Goal: Task Accomplishment & Management: Manage account settings

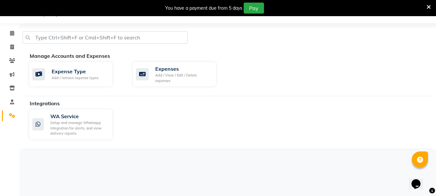
scroll to position [16, 0]
click at [9, 47] on span at bounding box center [11, 47] width 11 height 7
select select "service"
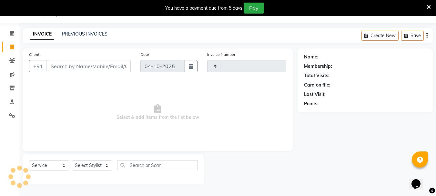
type input "0942"
select select "868"
click at [96, 64] on input "Client" at bounding box center [88, 66] width 84 height 12
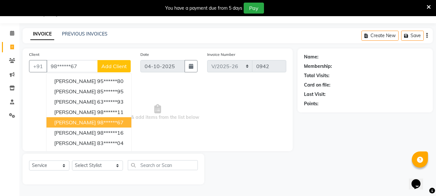
type input "98******67"
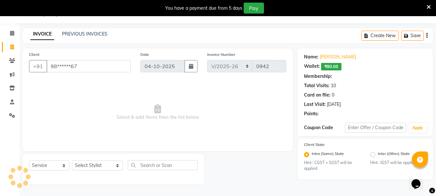
select select "1: Object"
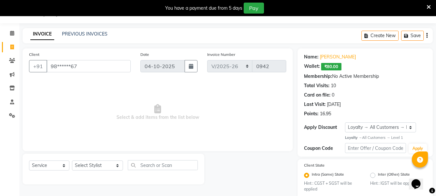
click at [336, 65] on span "₹80.00" at bounding box center [331, 66] width 20 height 7
click at [342, 67] on div "Wallet: ₹80.00" at bounding box center [365, 66] width 122 height 7
click at [335, 67] on span "₹80.00" at bounding box center [331, 66] width 20 height 7
click at [86, 166] on select "Select Stylist AARTI [PERSON_NAME] [PERSON_NAME] BEAUTY PVT LTD [PERSON_NAME] V…" at bounding box center [97, 165] width 51 height 10
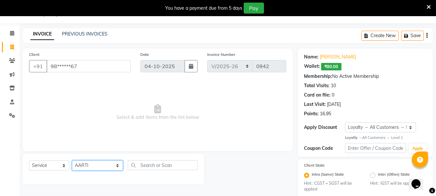
click at [72, 160] on select "Select Stylist AARTI [PERSON_NAME] [PERSON_NAME] BEAUTY PVT LTD [PERSON_NAME] V…" at bounding box center [97, 165] width 51 height 10
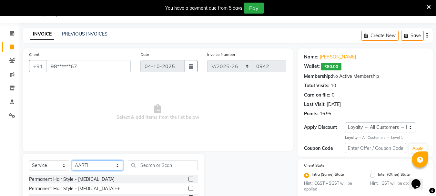
click at [91, 169] on select "Select Stylist AARTI [PERSON_NAME] [PERSON_NAME] BEAUTY PVT LTD [PERSON_NAME] V…" at bounding box center [97, 165] width 51 height 10
select select "66404"
click at [72, 160] on select "Select Stylist AARTI [PERSON_NAME] [PERSON_NAME] BEAUTY PVT LTD [PERSON_NAME] V…" at bounding box center [97, 165] width 51 height 10
drag, startPoint x: 151, startPoint y: 157, endPoint x: 152, endPoint y: 167, distance: 9.8
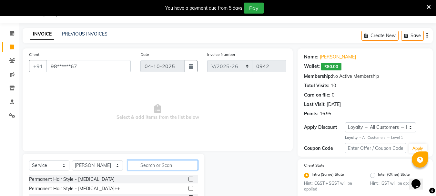
click at [152, 167] on input "text" at bounding box center [163, 165] width 70 height 10
type input "head"
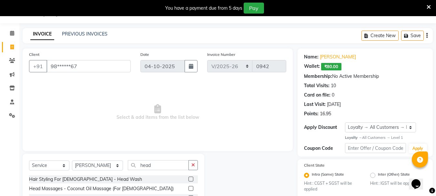
click at [193, 179] on label at bounding box center [191, 179] width 5 height 5
click at [193, 179] on input "checkbox" at bounding box center [191, 179] width 4 height 4
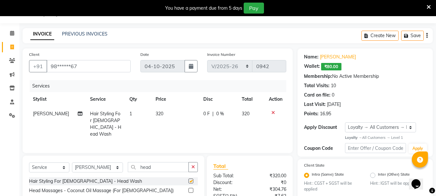
checkbox input "false"
click at [98, 166] on select "Select Stylist AARTI [PERSON_NAME] [PERSON_NAME] BEAUTY PVT LTD [PERSON_NAME] V…" at bounding box center [97, 167] width 51 height 10
select select "18011"
click at [72, 162] on select "Select Stylist AARTI [PERSON_NAME] [PERSON_NAME] BEAUTY PVT LTD [PERSON_NAME] V…" at bounding box center [97, 167] width 51 height 10
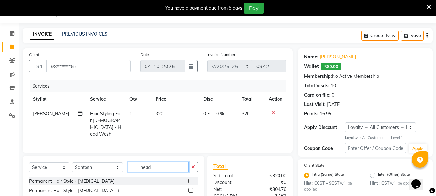
click at [160, 168] on input "head" at bounding box center [158, 167] width 61 height 10
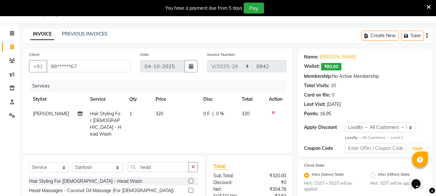
click at [190, 180] on label at bounding box center [191, 181] width 5 height 5
click at [190, 180] on input "checkbox" at bounding box center [191, 181] width 4 height 4
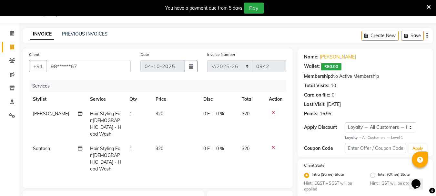
checkbox input "false"
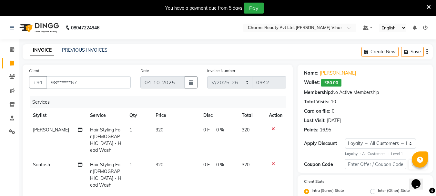
click at [104, 101] on div "Services" at bounding box center [161, 102] width 262 height 12
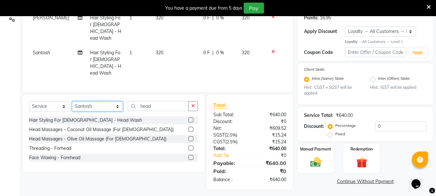
click at [106, 101] on select "Select Stylist AARTI [PERSON_NAME] [PERSON_NAME] BEAUTY PVT LTD [PERSON_NAME] V…" at bounding box center [97, 106] width 51 height 10
select select "66404"
click at [72, 101] on select "Select Stylist AARTI [PERSON_NAME] [PERSON_NAME] BEAUTY PVT LTD [PERSON_NAME] V…" at bounding box center [97, 106] width 51 height 10
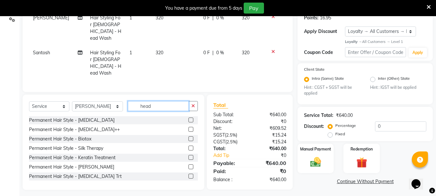
click at [168, 101] on input "head" at bounding box center [158, 106] width 61 height 10
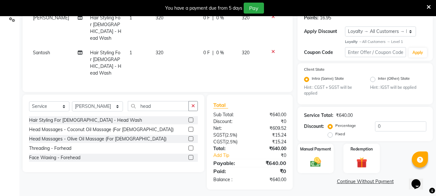
click at [190, 118] on label at bounding box center [191, 120] width 5 height 5
click at [190, 118] on input "checkbox" at bounding box center [191, 120] width 4 height 4
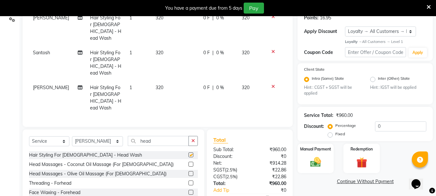
checkbox input "false"
click at [104, 136] on select "Select Stylist AARTI [PERSON_NAME] [PERSON_NAME] BEAUTY PVT LTD [PERSON_NAME] V…" at bounding box center [97, 141] width 51 height 10
select select "31907"
click at [72, 136] on select "Select Stylist AARTI [PERSON_NAME] [PERSON_NAME] BEAUTY PVT LTD [PERSON_NAME] V…" at bounding box center [97, 141] width 51 height 10
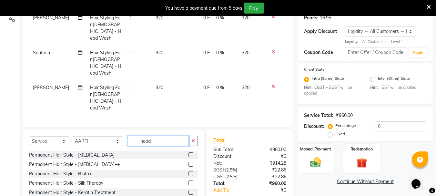
click at [154, 136] on input "head" at bounding box center [158, 141] width 61 height 10
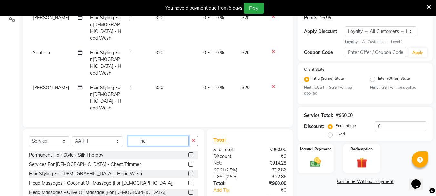
type input "h"
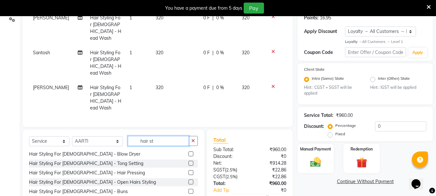
scroll to position [110, 0]
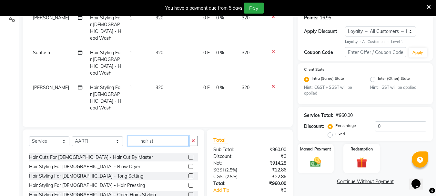
type input "hair st"
click at [189, 192] on label at bounding box center [191, 194] width 5 height 5
click at [189, 193] on input "checkbox" at bounding box center [191, 195] width 4 height 4
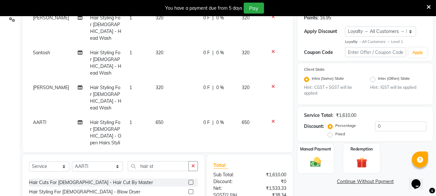
checkbox input "false"
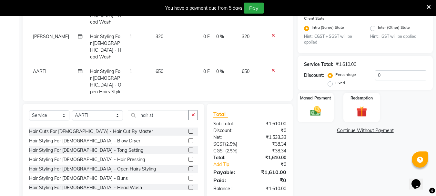
click at [90, 110] on div "Select Service Product Membership Package Voucher Prepaid Gift Card Select Styl…" at bounding box center [113, 117] width 169 height 15
click at [91, 110] on select "Select Stylist AARTI [PERSON_NAME] [PERSON_NAME] BEAUTY PVT LTD [PERSON_NAME] V…" at bounding box center [97, 115] width 51 height 10
select select "33209"
click at [72, 110] on select "Select Stylist AARTI [PERSON_NAME] [PERSON_NAME] BEAUTY PVT LTD [PERSON_NAME] V…" at bounding box center [97, 115] width 51 height 10
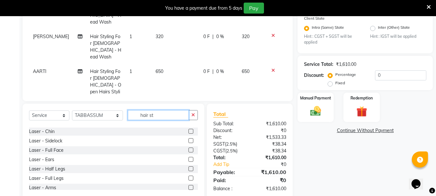
click at [162, 110] on input "hair st" at bounding box center [158, 115] width 61 height 10
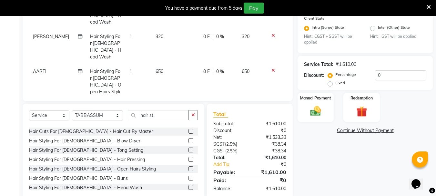
click at [189, 166] on label at bounding box center [191, 168] width 5 height 5
click at [189, 167] on input "checkbox" at bounding box center [191, 169] width 4 height 4
checkbox input "false"
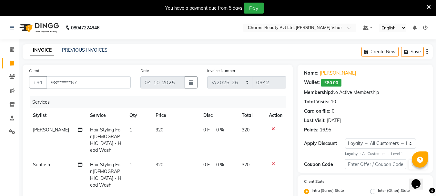
scroll to position [171, 0]
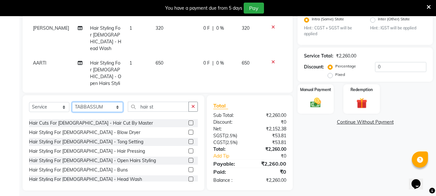
click at [95, 106] on select "Select Stylist AARTI [PERSON_NAME] [PERSON_NAME] BEAUTY PVT LTD [PERSON_NAME] V…" at bounding box center [97, 107] width 51 height 10
select select "15097"
click at [72, 102] on select "Select Stylist AARTI [PERSON_NAME] [PERSON_NAME] BEAUTY PVT LTD [PERSON_NAME] V…" at bounding box center [97, 107] width 51 height 10
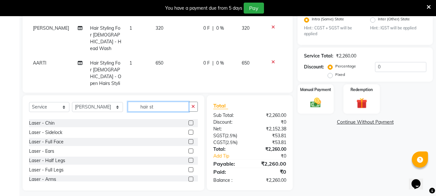
click at [154, 108] on input "hair st" at bounding box center [158, 107] width 61 height 10
type input "h"
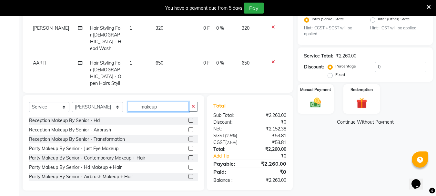
scroll to position [58, 0]
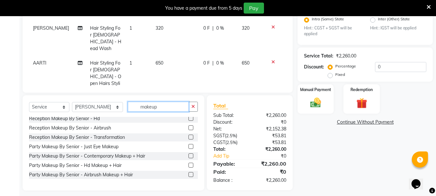
type input "makeup"
click at [189, 165] on label at bounding box center [191, 165] width 5 height 5
click at [189, 165] on input "checkbox" at bounding box center [191, 165] width 4 height 4
checkbox input "false"
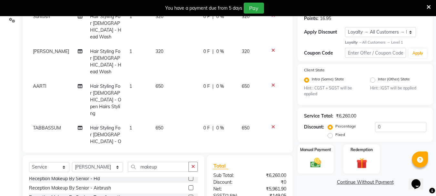
scroll to position [57, 0]
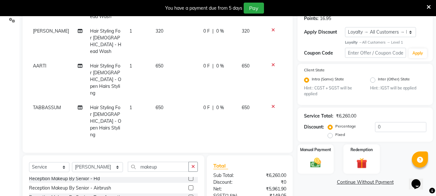
click at [158, 146] on span "4000" at bounding box center [161, 149] width 10 height 6
select select "15097"
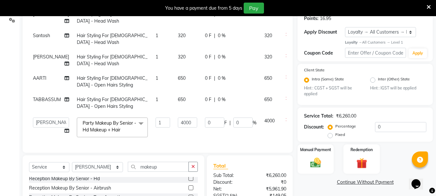
scroll to position [9, 0]
click at [178, 119] on input "4000" at bounding box center [187, 123] width 19 height 10
type input "4800"
click at [187, 124] on tbody "[PERSON_NAME] Hair Styling For [DEMOGRAPHIC_DATA] - Head Wash 1 320 0 F | 0 % 3…" at bounding box center [165, 74] width 272 height 134
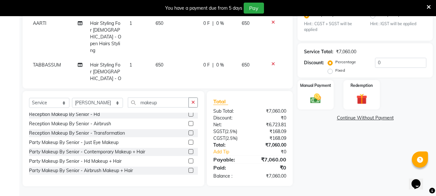
scroll to position [57, 0]
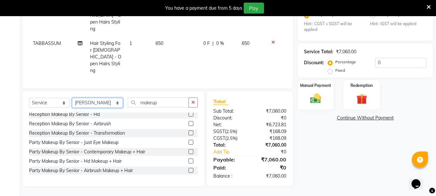
click at [109, 103] on select "Select Stylist AARTI [PERSON_NAME] [PERSON_NAME] BEAUTY PVT LTD [PERSON_NAME] V…" at bounding box center [97, 103] width 51 height 10
select select "14639"
click at [72, 98] on select "Select Stylist AARTI [PERSON_NAME] [PERSON_NAME] BEAUTY PVT LTD [PERSON_NAME] V…" at bounding box center [97, 103] width 51 height 10
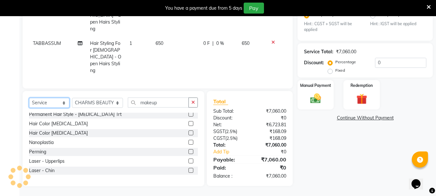
click at [49, 104] on select "Select Service Product Membership Package Voucher Prepaid Gift Card" at bounding box center [49, 103] width 40 height 10
select select "product"
click at [29, 98] on select "Select Service Product Membership Package Voucher Prepaid Gift Card" at bounding box center [49, 103] width 40 height 10
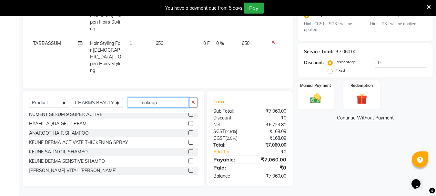
click at [150, 103] on input "makeup" at bounding box center [158, 103] width 61 height 10
type input "m"
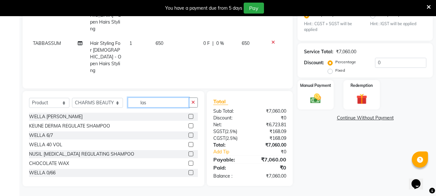
scroll to position [175, 0]
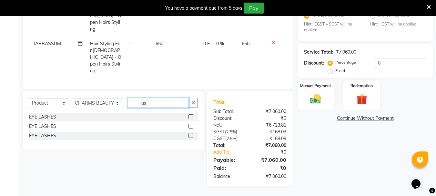
type input "las"
click at [191, 116] on label at bounding box center [191, 116] width 5 height 5
click at [191, 116] on input "checkbox" at bounding box center [191, 117] width 4 height 4
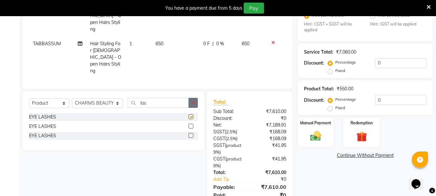
checkbox input "false"
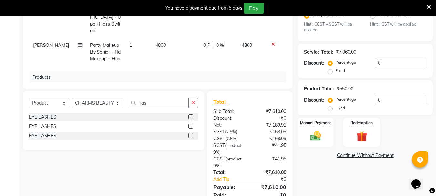
scroll to position [117, 0]
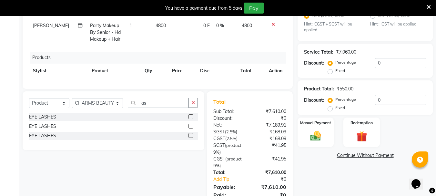
click at [172, 82] on span "550" at bounding box center [176, 85] width 8 height 6
click at [172, 64] on th "Price" at bounding box center [182, 71] width 28 height 15
select select "14639"
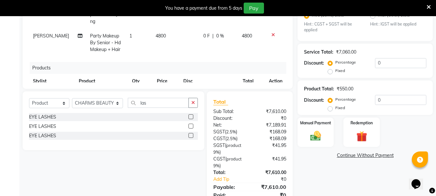
click at [169, 92] on input "550" at bounding box center [166, 97] width 18 height 10
type input "500"
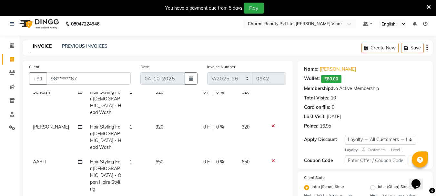
select select "15097"
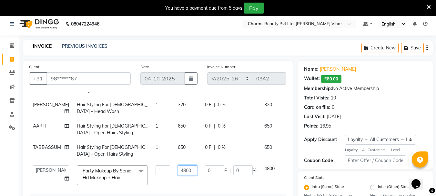
click at [180, 165] on input "4800" at bounding box center [187, 170] width 19 height 10
type input "4000"
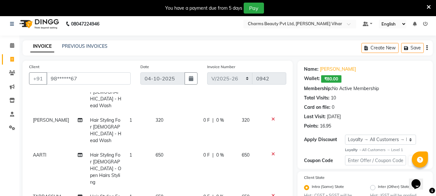
click at [193, 177] on tbody "[PERSON_NAME] Hair Styling For [DEMOGRAPHIC_DATA] - Head Wash 1 320 0 F | 0 % 3…" at bounding box center [157, 151] width 257 height 216
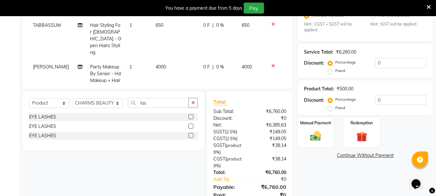
click at [157, 64] on span "4000" at bounding box center [161, 67] width 10 height 6
select select "15097"
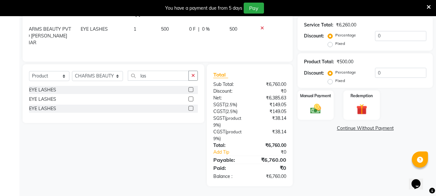
scroll to position [31, 0]
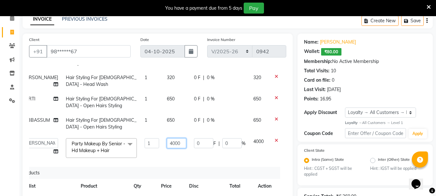
click at [167, 140] on input "4000" at bounding box center [176, 143] width 19 height 10
type input "2"
type input "4200"
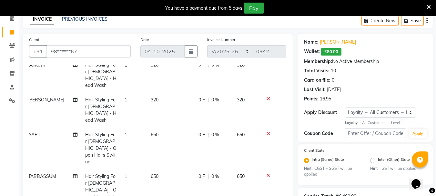
scroll to position [76, 5]
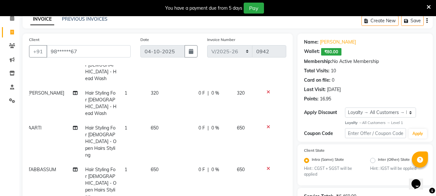
click at [169, 148] on tbody "[PERSON_NAME] Hair Styling For [DEMOGRAPHIC_DATA] - Head Wash 1 320 0 F | 0 % 3…" at bounding box center [152, 124] width 257 height 216
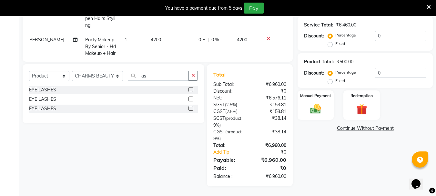
scroll to position [31, 0]
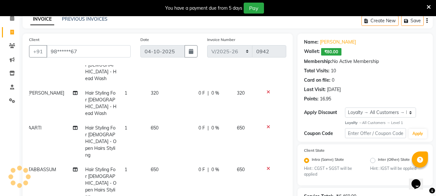
click at [153, 90] on span "320" at bounding box center [155, 93] width 8 height 6
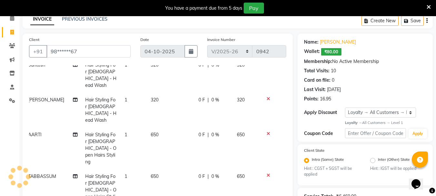
select select "66404"
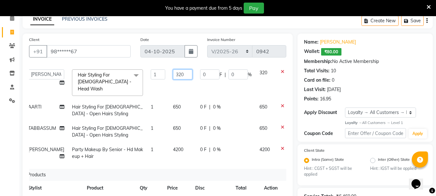
click at [173, 74] on input "320" at bounding box center [182, 74] width 19 height 10
type input "350"
click at [177, 79] on input "350" at bounding box center [182, 74] width 19 height 10
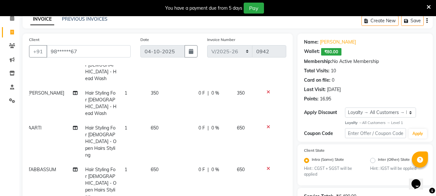
click at [240, 98] on tbody "[PERSON_NAME] Hair Styling For [DEMOGRAPHIC_DATA] - Head Wash 1 320 0 F | 0 % 3…" at bounding box center [152, 124] width 257 height 216
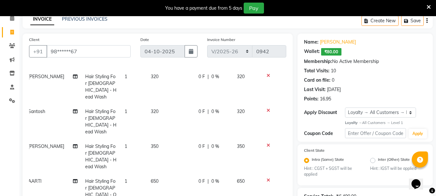
scroll to position [0, 5]
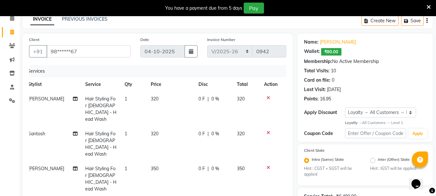
click at [151, 97] on span "320" at bounding box center [155, 99] width 8 height 6
select select "66404"
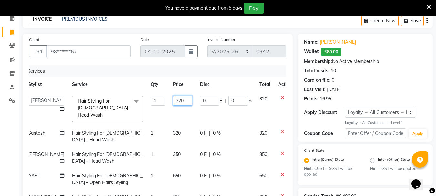
click at [175, 101] on input "320" at bounding box center [182, 101] width 19 height 10
type input "350"
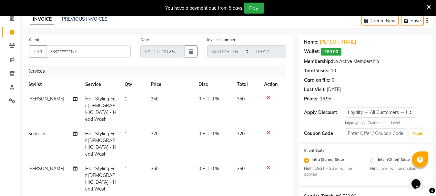
click at [173, 127] on td "320" at bounding box center [171, 144] width 48 height 35
select select "18011"
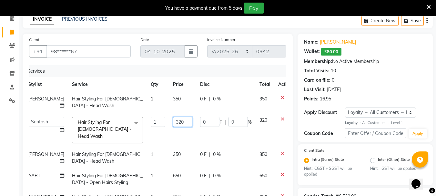
click at [176, 123] on input "320" at bounding box center [182, 122] width 19 height 10
type input "350"
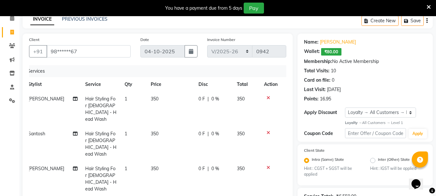
click at [179, 134] on td "350" at bounding box center [171, 144] width 48 height 35
select select "18011"
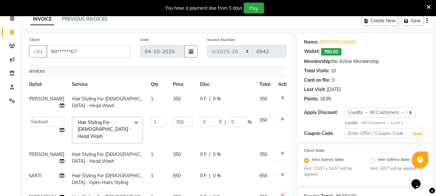
click at [173, 173] on span "650" at bounding box center [177, 176] width 8 height 6
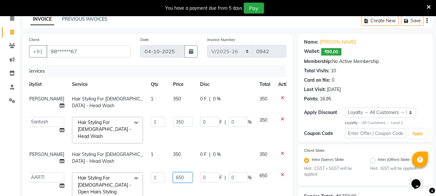
click at [177, 172] on input "650" at bounding box center [182, 177] width 19 height 10
type input "600"
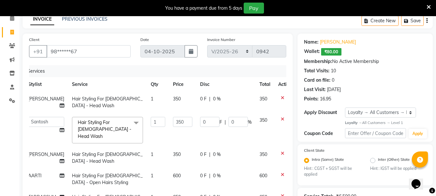
click at [181, 187] on tbody "[PERSON_NAME] Hair Styling For [DEMOGRAPHIC_DATA] - Head Wash 1 350 0 F | 0 % 3…" at bounding box center [160, 162] width 272 height 141
click at [173, 194] on span "650" at bounding box center [177, 197] width 8 height 6
select select "33209"
type input "600"
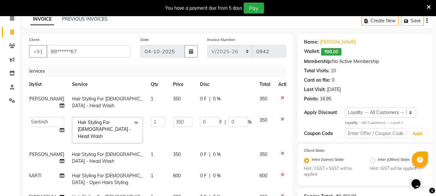
select select "33209"
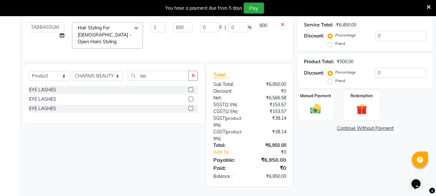
click at [173, 57] on span "4200" at bounding box center [178, 60] width 10 height 6
select select "15097"
click at [173, 57] on input "4200" at bounding box center [182, 62] width 19 height 10
type input "4250"
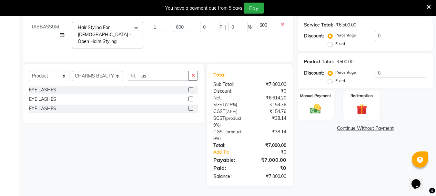
click at [108, 76] on select "Select Stylist AARTI [PERSON_NAME] [PERSON_NAME] BEAUTY PVT LTD [PERSON_NAME] V…" at bounding box center [97, 76] width 51 height 10
select select "33209"
click at [72, 71] on select "Select Stylist AARTI [PERSON_NAME] [PERSON_NAME] BEAUTY PVT LTD [PERSON_NAME] V…" at bounding box center [97, 76] width 51 height 10
click at [66, 77] on select "Select Service Product Membership Package Voucher Prepaid Gift Card" at bounding box center [49, 76] width 40 height 10
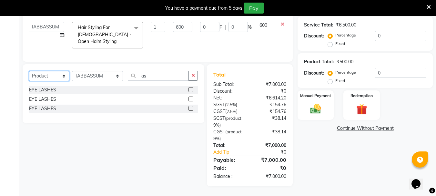
select select "service"
click at [29, 71] on select "Select Service Product Membership Package Voucher Prepaid Gift Card" at bounding box center [49, 76] width 40 height 10
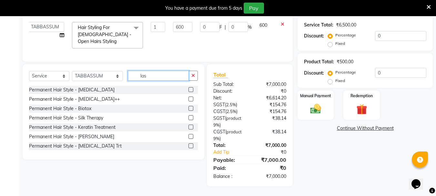
click at [157, 72] on input "las" at bounding box center [158, 76] width 61 height 10
type input "l"
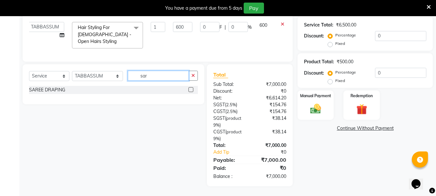
type input "sar"
click at [190, 88] on label at bounding box center [191, 89] width 5 height 5
click at [190, 88] on input "checkbox" at bounding box center [191, 90] width 4 height 4
checkbox input "false"
click at [281, 56] on div at bounding box center [285, 58] width 14 height 5
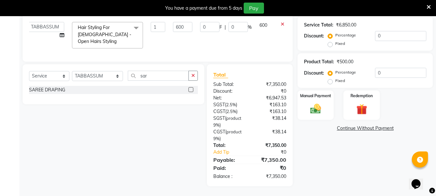
click at [281, 56] on div at bounding box center [285, 58] width 14 height 5
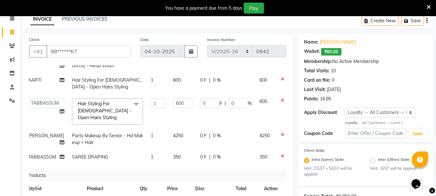
scroll to position [96, 5]
click at [173, 153] on span "350" at bounding box center [177, 156] width 8 height 6
select select "33209"
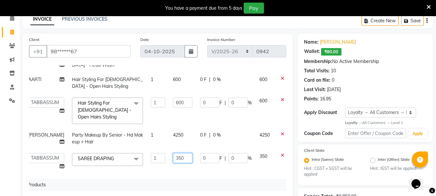
click at [173, 153] on input "350" at bounding box center [182, 158] width 19 height 10
type input "3"
type input "0"
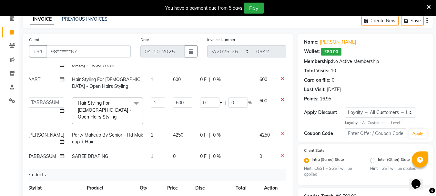
click at [173, 161] on div "Services Stylist Service Qty Price Disc Total Action [PERSON_NAME] Hair Styling…" at bounding box center [157, 145] width 257 height 161
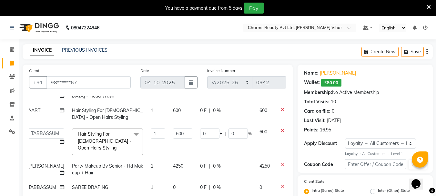
scroll to position [171, 0]
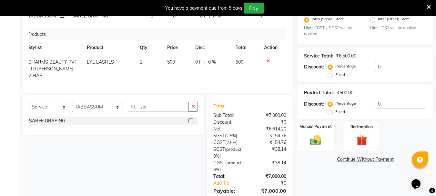
click at [324, 138] on img at bounding box center [316, 139] width 18 height 13
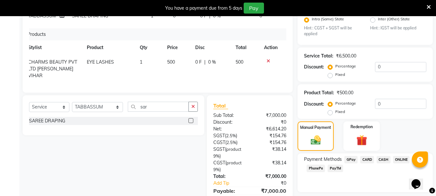
click at [383, 157] on span "CASH" at bounding box center [384, 159] width 14 height 7
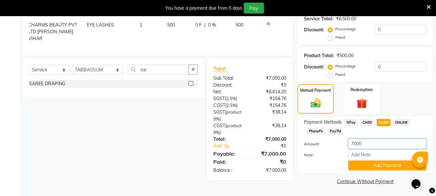
click at [386, 145] on input "7000" at bounding box center [387, 144] width 78 height 10
type input "7"
type input "6925"
click at [383, 165] on button "Add Payment" at bounding box center [387, 165] width 78 height 10
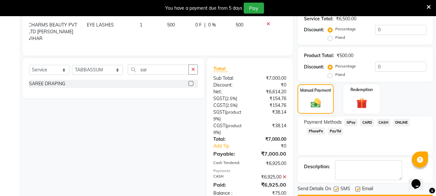
scroll to position [264, 0]
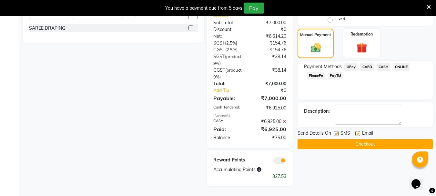
click at [286, 120] on icon at bounding box center [285, 121] width 4 height 5
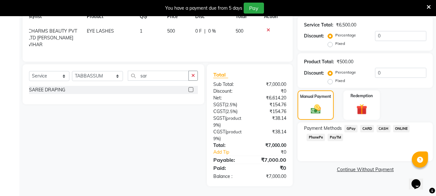
click at [383, 128] on span "CASH" at bounding box center [384, 128] width 14 height 7
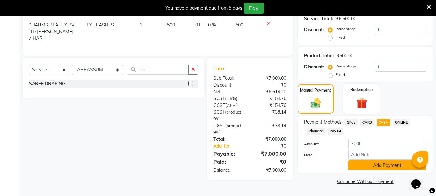
click at [386, 167] on button "Add Payment" at bounding box center [387, 165] width 78 height 10
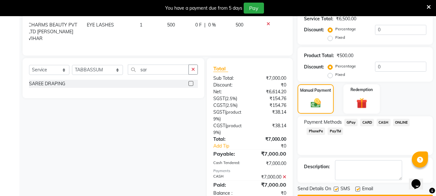
scroll to position [264, 0]
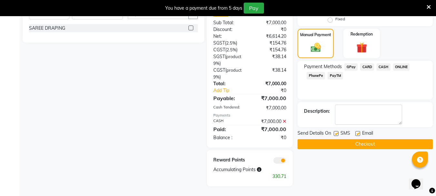
click at [389, 144] on button "Checkout" at bounding box center [365, 144] width 135 height 10
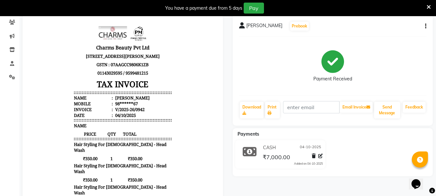
scroll to position [53, 0]
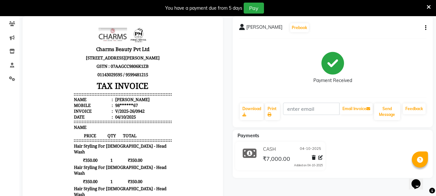
click at [272, 28] on span "[PERSON_NAME]" at bounding box center [264, 28] width 36 height 9
click at [296, 27] on button "Prebook" at bounding box center [299, 27] width 19 height 9
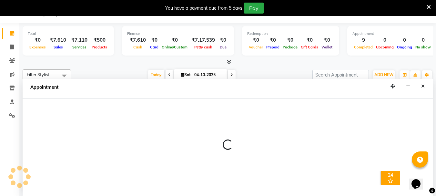
scroll to position [16, 0]
select select "66404"
select select "tentative"
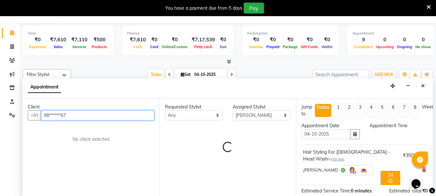
select select "600"
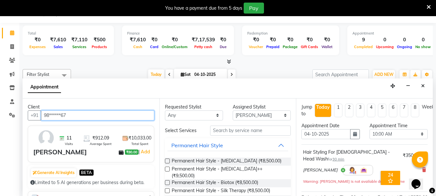
scroll to position [256, 0]
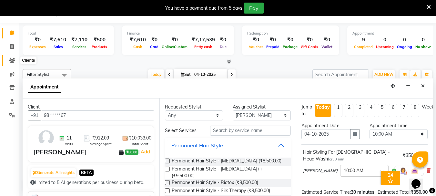
click at [11, 59] on icon at bounding box center [12, 60] width 6 height 5
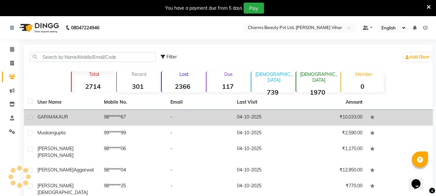
click at [59, 120] on div "[PERSON_NAME]" at bounding box center [66, 117] width 59 height 7
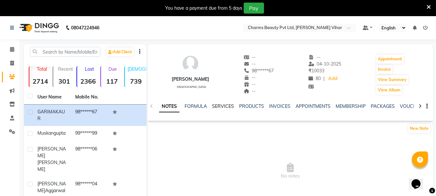
click at [232, 106] on link "SERVICES" at bounding box center [223, 106] width 22 height 6
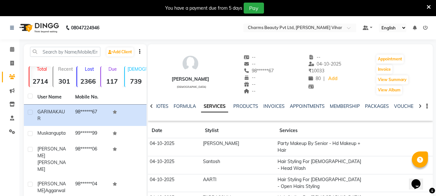
click at [265, 103] on div "INVOICES" at bounding box center [273, 106] width 21 height 7
click at [267, 106] on link "INVOICES" at bounding box center [273, 106] width 21 height 6
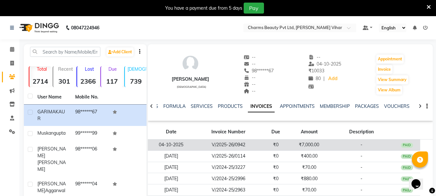
click at [330, 139] on td "-" at bounding box center [361, 144] width 65 height 11
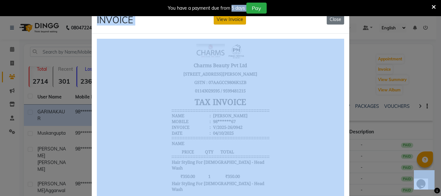
click at [231, 16] on body "08047224946 Select Location × Charms Beauty Pvt Ltd, [PERSON_NAME] Vihar Defaul…" at bounding box center [220, 114] width 441 height 196
click at [231, 16] on button "View Invoice" at bounding box center [230, 20] width 32 height 10
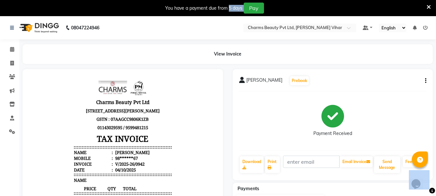
click at [425, 81] on button "button" at bounding box center [425, 80] width 4 height 7
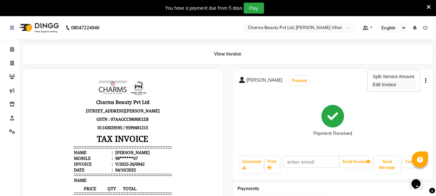
click at [407, 85] on div "Edit Invoice" at bounding box center [394, 85] width 44 height 8
select select "service"
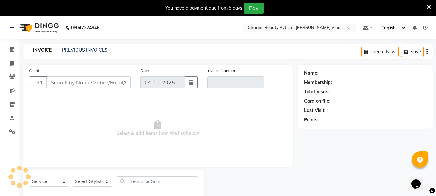
scroll to position [16, 0]
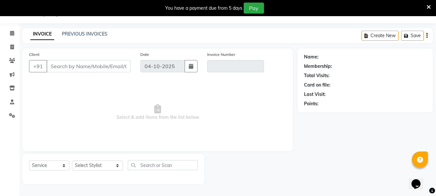
type input "98******67"
type input "V/2025-26/0942"
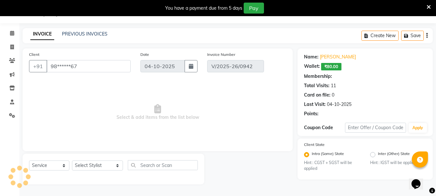
select select "select"
select select "1: Object"
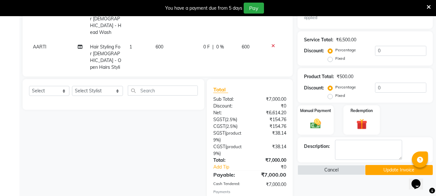
scroll to position [264, 0]
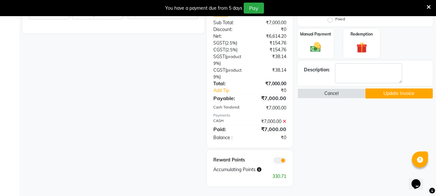
click at [384, 90] on button "Update Invoice" at bounding box center [398, 93] width 67 height 10
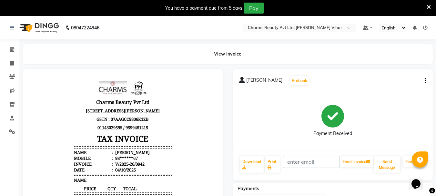
click at [427, 80] on div "[PERSON_NAME] Prebook Payment Received Download Print Email Invoice Send Messag…" at bounding box center [333, 124] width 201 height 111
click at [425, 81] on icon "button" at bounding box center [425, 81] width 1 height 0
click at [405, 86] on div "Edit Invoice" at bounding box center [394, 85] width 44 height 8
select select "service"
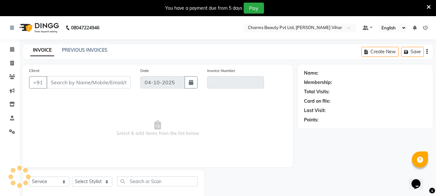
scroll to position [16, 0]
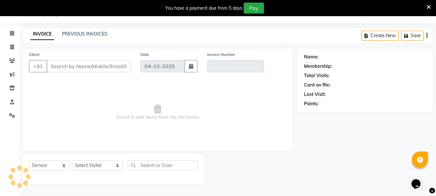
type input "98******67"
type input "V/2025-26/0942"
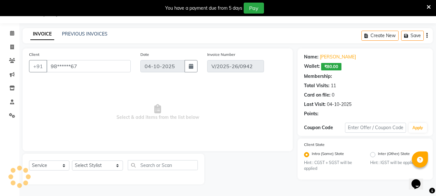
select select "1: Object"
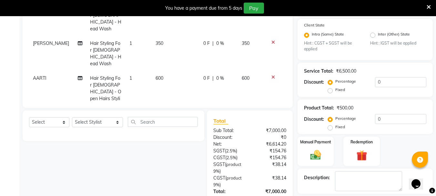
scroll to position [0, 0]
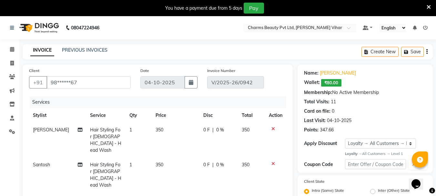
click at [329, 83] on span "₹80.00" at bounding box center [331, 82] width 20 height 7
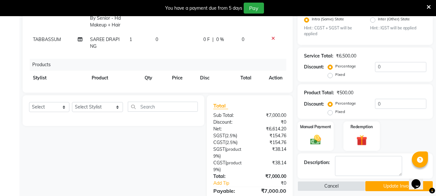
scroll to position [138, 0]
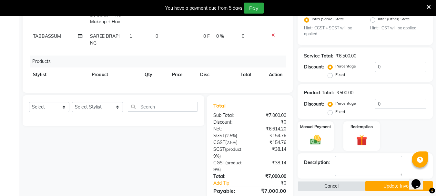
click at [272, 86] on icon at bounding box center [274, 88] width 4 height 5
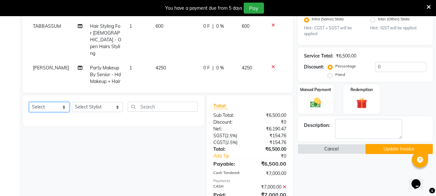
click at [60, 107] on select "Select Service Product Membership Package Voucher Prepaid Gift Card" at bounding box center [49, 107] width 40 height 10
select select "service"
click at [29, 102] on select "Select Service Product Membership Package Voucher Prepaid Gift Card" at bounding box center [49, 107] width 40 height 10
click at [86, 106] on select "Select Stylist AARTI [PERSON_NAME] [PERSON_NAME] BEAUTY PVT LTD [PERSON_NAME] V…" at bounding box center [97, 107] width 51 height 10
select select "33209"
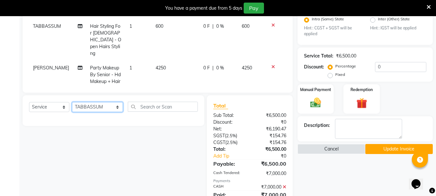
click at [72, 102] on select "Select Stylist AARTI [PERSON_NAME] [PERSON_NAME] BEAUTY PVT LTD [PERSON_NAME] V…" at bounding box center [97, 107] width 51 height 10
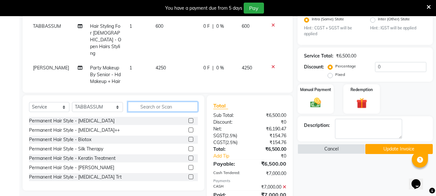
click at [151, 109] on input "text" at bounding box center [163, 107] width 70 height 10
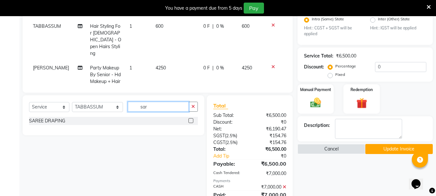
type input "sar"
click at [192, 120] on label at bounding box center [191, 120] width 5 height 5
click at [192, 120] on input "checkbox" at bounding box center [191, 121] width 4 height 4
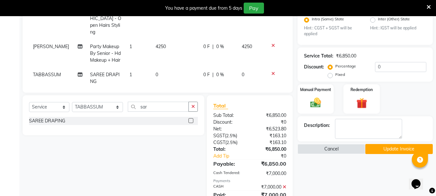
checkbox input "false"
click at [160, 93] on span "350" at bounding box center [160, 96] width 8 height 6
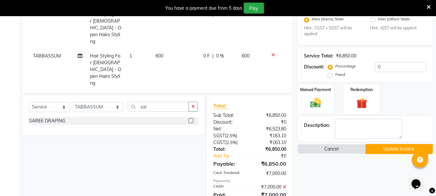
select select "33209"
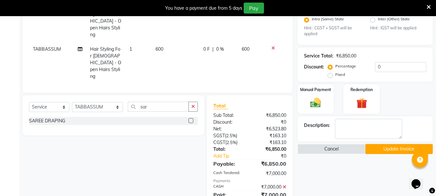
scroll to position [100, 0]
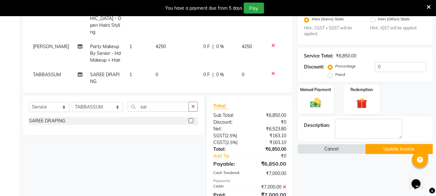
click at [160, 89] on td "350" at bounding box center [176, 99] width 48 height 21
select select "33209"
click at [157, 93] on span "350" at bounding box center [160, 96] width 8 height 6
select select "33209"
click at [157, 93] on span "350" at bounding box center [160, 96] width 8 height 6
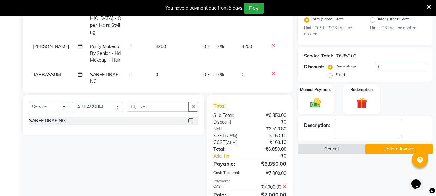
select select "33209"
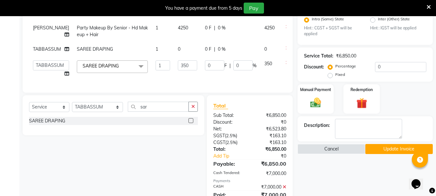
scroll to position [49, 0]
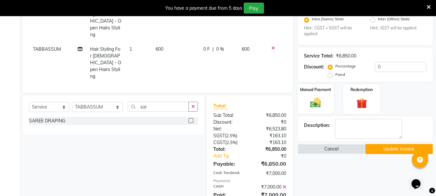
click at [185, 84] on td "4250" at bounding box center [176, 98] width 48 height 28
click at [185, 133] on td "350" at bounding box center [176, 143] width 48 height 21
select select "15097"
select select "33209"
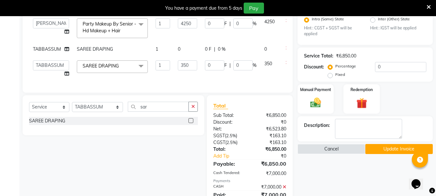
click at [190, 66] on td "350" at bounding box center [187, 69] width 27 height 25
click at [184, 67] on input "350" at bounding box center [187, 65] width 19 height 10
type input "3"
type input "0"
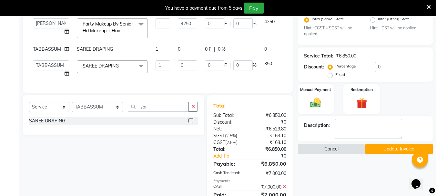
click at [186, 73] on td "0" at bounding box center [187, 69] width 27 height 25
select select "33209"
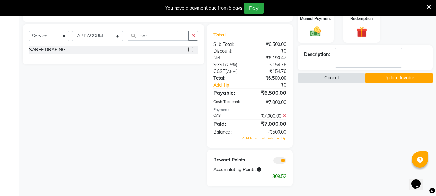
click at [285, 117] on icon at bounding box center [285, 116] width 4 height 5
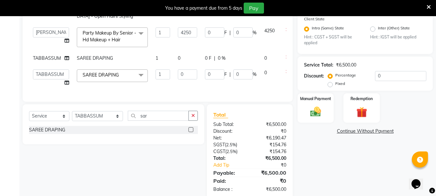
scroll to position [0, 0]
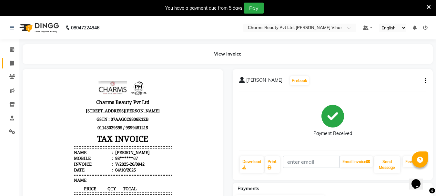
click at [12, 59] on link "Invoice" at bounding box center [9, 63] width 15 height 11
select select "service"
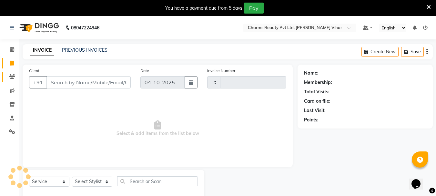
scroll to position [16, 0]
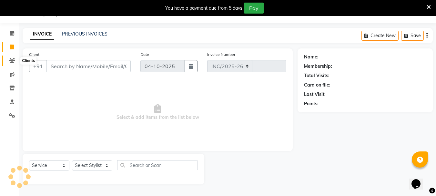
select select "868"
type input "0943"
click at [10, 56] on link "Clients" at bounding box center [9, 61] width 15 height 11
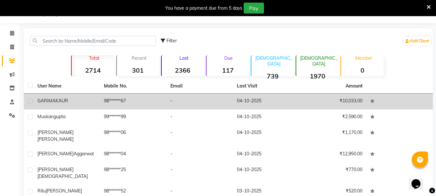
click at [98, 107] on td "[PERSON_NAME]" at bounding box center [67, 102] width 67 height 16
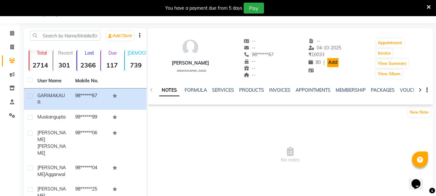
click at [332, 59] on link "Add" at bounding box center [332, 62] width 11 height 9
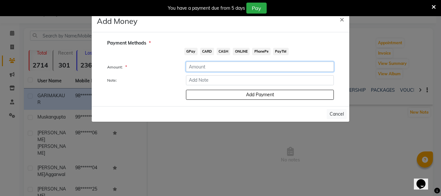
click at [243, 65] on input "number" at bounding box center [260, 67] width 148 height 10
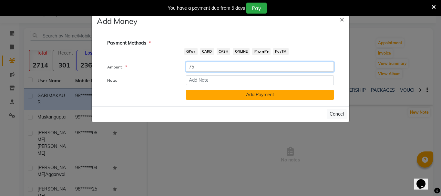
type input "75"
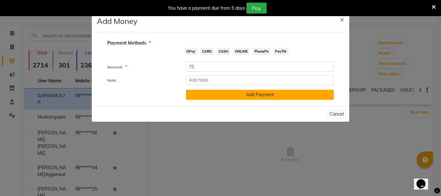
click at [242, 94] on button "Add Payment" at bounding box center [260, 95] width 148 height 10
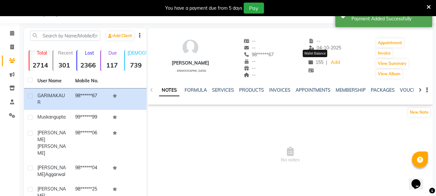
click at [322, 64] on span "155" at bounding box center [316, 62] width 15 height 6
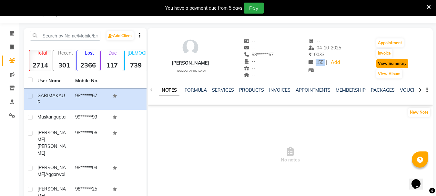
click at [384, 62] on button "View Summary" at bounding box center [392, 63] width 32 height 9
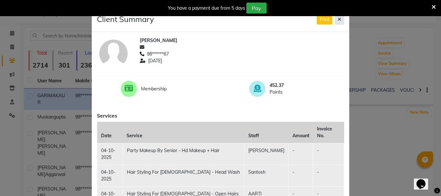
click at [338, 19] on icon at bounding box center [340, 19] width 4 height 5
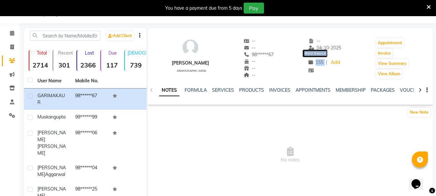
click at [320, 63] on span "155" at bounding box center [316, 62] width 15 height 6
click at [330, 57] on div "₹ 10033" at bounding box center [325, 54] width 33 height 7
click at [334, 63] on link "Add" at bounding box center [335, 62] width 11 height 9
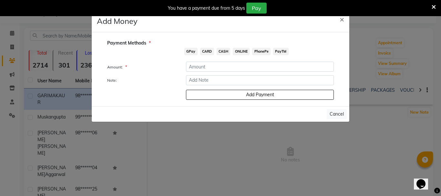
click at [334, 63] on div at bounding box center [260, 67] width 158 height 10
click at [340, 21] on span "×" at bounding box center [342, 19] width 5 height 10
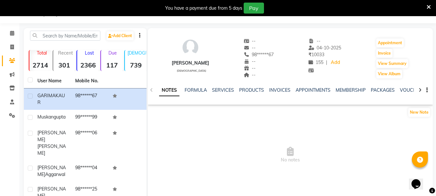
click at [324, 58] on div "155 | Add" at bounding box center [325, 62] width 33 height 9
click at [224, 92] on link "SERVICES" at bounding box center [223, 90] width 22 height 6
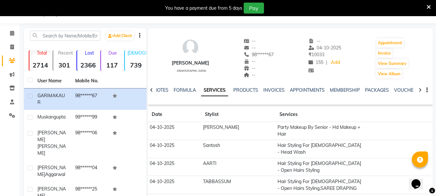
click at [293, 129] on td "Party Makeup By Senior - Hd Makeup + Hair" at bounding box center [321, 131] width 90 height 18
click at [235, 87] on link "PRODUCTS" at bounding box center [245, 90] width 25 height 6
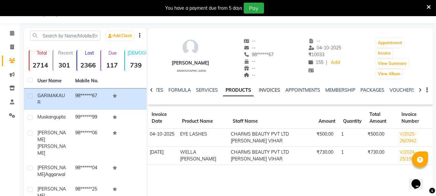
click at [261, 90] on link "INVOICES" at bounding box center [269, 90] width 21 height 6
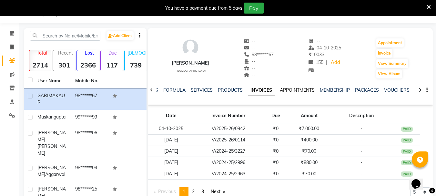
click at [287, 88] on link "APPOINTMENTS" at bounding box center [297, 90] width 35 height 6
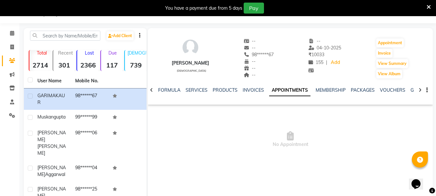
click at [12, 40] on li "Calendar" at bounding box center [9, 33] width 19 height 14
click at [381, 49] on button "Invoice" at bounding box center [384, 53] width 16 height 9
select select "868"
select select "service"
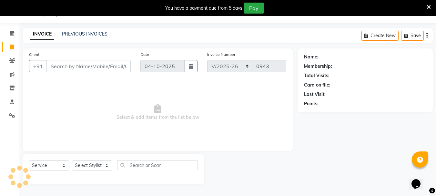
type input "98******67"
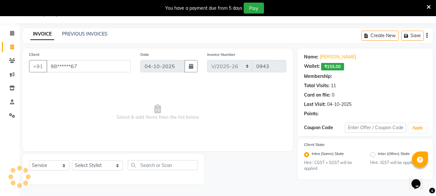
select select "1: Object"
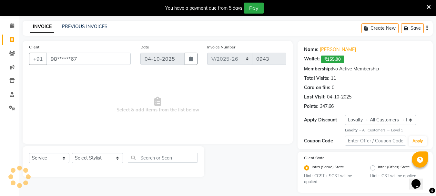
scroll to position [30, 0]
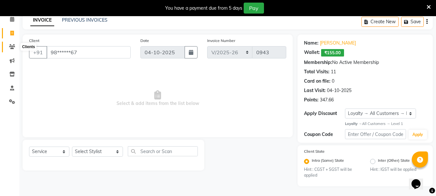
click at [12, 45] on icon at bounding box center [12, 46] width 6 height 5
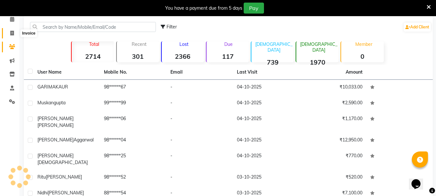
click at [16, 33] on span at bounding box center [11, 33] width 11 height 7
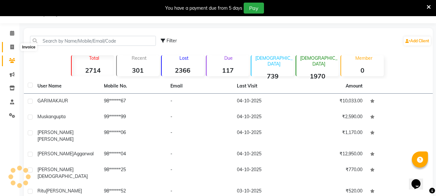
select select "service"
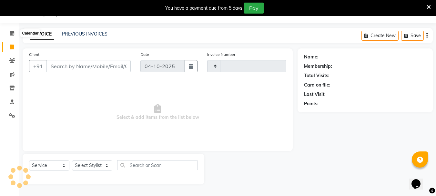
type input "0943"
select select "868"
click at [62, 68] on input "Client" at bounding box center [88, 66] width 84 height 12
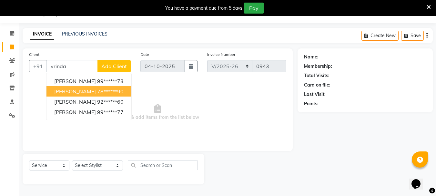
click at [60, 88] on span "[PERSON_NAME]" at bounding box center [75, 91] width 42 height 6
type input "78******90"
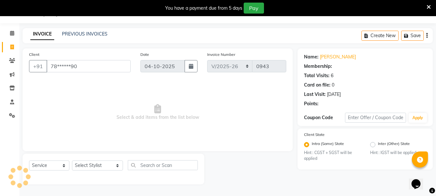
select select "1: Object"
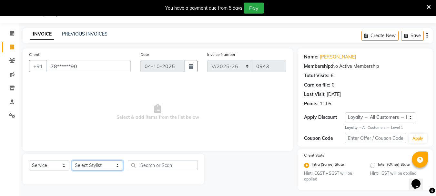
click at [98, 167] on select "Select Stylist AARTI [PERSON_NAME] [PERSON_NAME] BEAUTY PVT LTD [PERSON_NAME] V…" at bounding box center [97, 165] width 51 height 10
select select "33209"
click at [72, 160] on select "Select Stylist AARTI [PERSON_NAME] [PERSON_NAME] BEAUTY PVT LTD [PERSON_NAME] V…" at bounding box center [97, 165] width 51 height 10
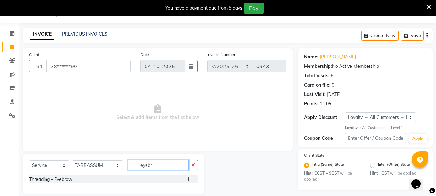
type input "eyebr"
click at [189, 178] on label at bounding box center [191, 179] width 5 height 5
click at [189, 178] on input "checkbox" at bounding box center [191, 179] width 4 height 4
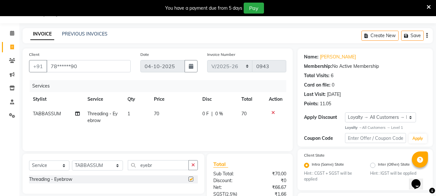
checkbox input "false"
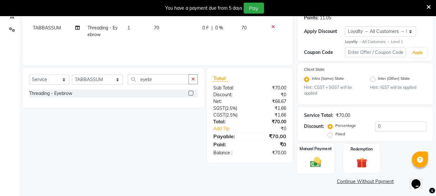
click at [307, 155] on div "Manual Payment" at bounding box center [316, 158] width 38 height 31
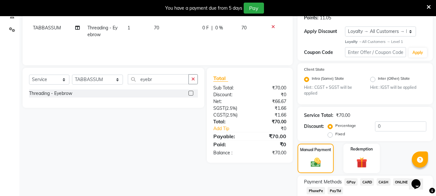
click at [378, 180] on span "CASH" at bounding box center [384, 181] width 14 height 7
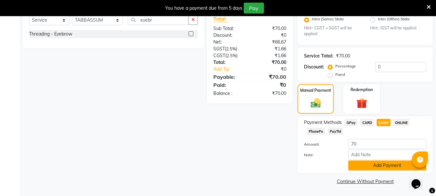
click at [394, 168] on button "Add Payment" at bounding box center [387, 165] width 78 height 10
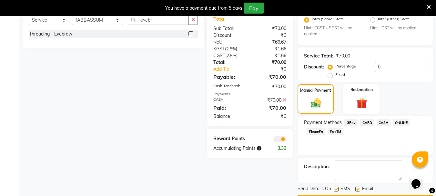
scroll to position [180, 0]
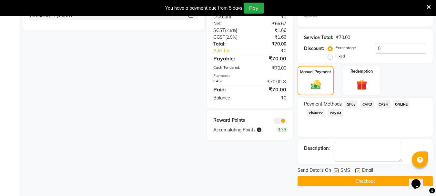
click at [399, 182] on button "Checkout" at bounding box center [365, 181] width 135 height 10
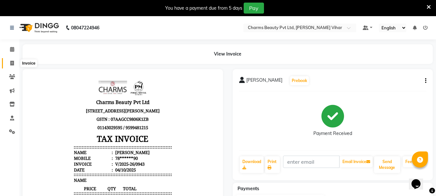
click at [9, 64] on span at bounding box center [11, 63] width 11 height 7
select select "service"
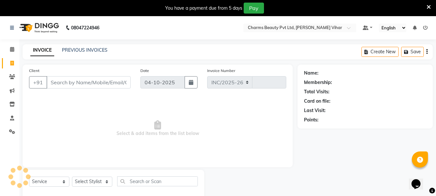
select select "868"
type input "0944"
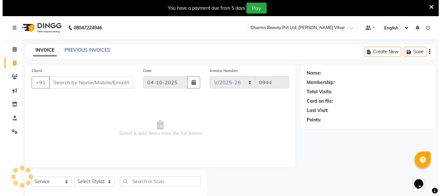
scroll to position [16, 0]
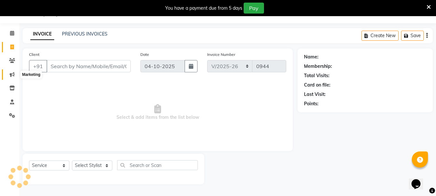
click at [9, 78] on span at bounding box center [11, 74] width 11 height 7
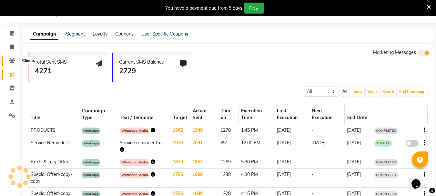
click at [11, 60] on icon at bounding box center [12, 60] width 6 height 5
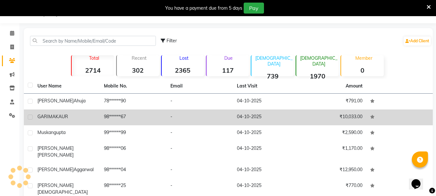
click at [101, 125] on td "98******67" at bounding box center [133, 117] width 67 height 16
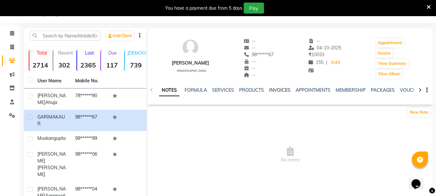
click at [271, 88] on link "INVOICES" at bounding box center [279, 90] width 21 height 6
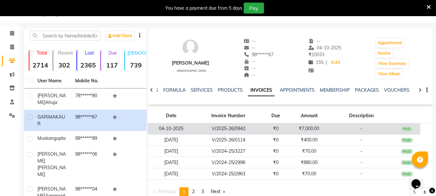
click at [264, 128] on td "₹0" at bounding box center [275, 128] width 27 height 11
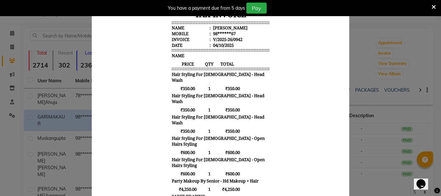
scroll to position [81, 0]
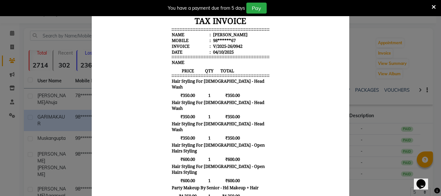
click at [436, 12] on div "You have a payment due from 5 days Pay" at bounding box center [220, 8] width 441 height 16
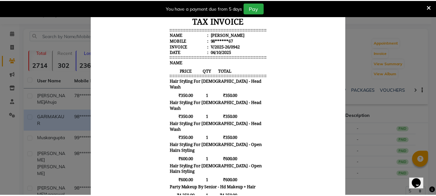
scroll to position [0, 0]
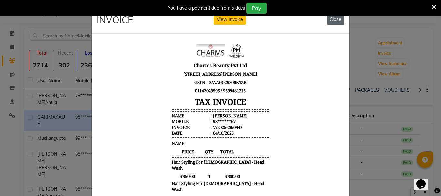
click at [327, 24] on button "Close" at bounding box center [335, 20] width 17 height 10
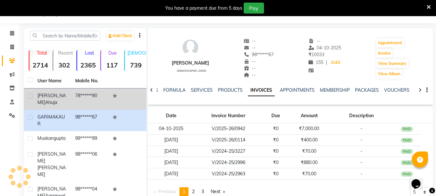
click at [44, 97] on span "[PERSON_NAME]" at bounding box center [51, 99] width 28 height 13
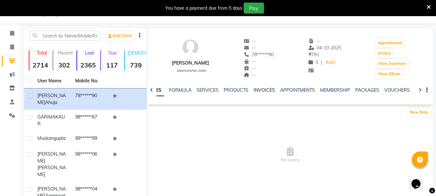
click at [257, 90] on link "INVOICES" at bounding box center [264, 90] width 21 height 6
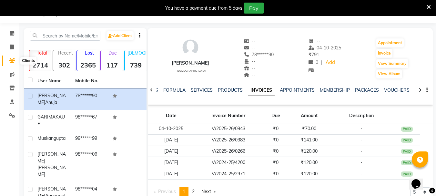
click at [8, 59] on span at bounding box center [11, 60] width 11 height 7
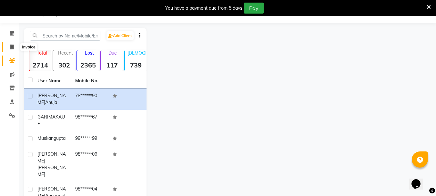
click at [14, 48] on span at bounding box center [11, 47] width 11 height 7
select select "service"
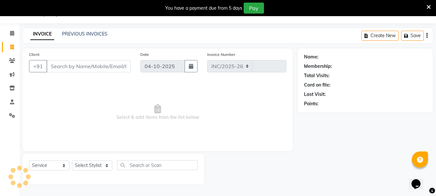
select select "868"
type input "0944"
click at [59, 66] on input "Client" at bounding box center [88, 66] width 84 height 12
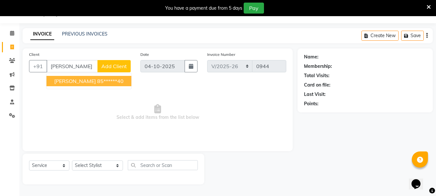
click at [86, 80] on span "[PERSON_NAME]" at bounding box center [75, 81] width 42 height 6
type input "85******40"
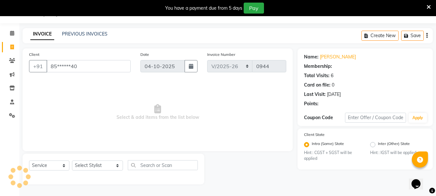
select select "1: Object"
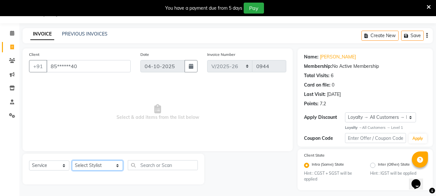
click at [90, 163] on select "Select Stylist AARTI [PERSON_NAME] [PERSON_NAME] BEAUTY PVT LTD [PERSON_NAME] V…" at bounding box center [97, 165] width 51 height 10
select select "33209"
click at [72, 160] on select "Select Stylist AARTI [PERSON_NAME] [PERSON_NAME] BEAUTY PVT LTD [PERSON_NAME] V…" at bounding box center [97, 165] width 51 height 10
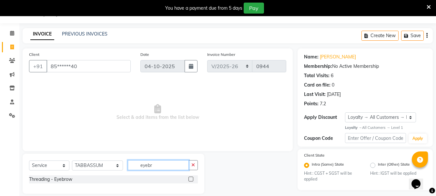
type input "eyebr"
click at [190, 179] on label at bounding box center [191, 179] width 5 height 5
click at [190, 179] on input "checkbox" at bounding box center [191, 179] width 4 height 4
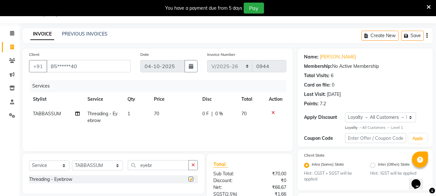
checkbox input "false"
click at [170, 166] on input "eyebr" at bounding box center [158, 165] width 61 height 10
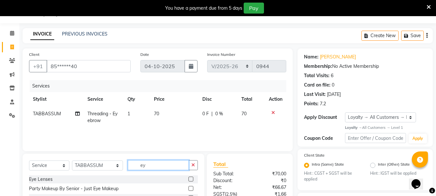
type input "e"
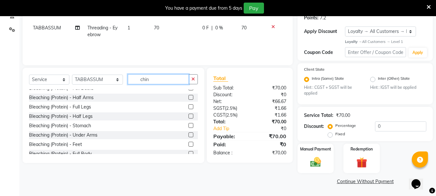
scroll to position [170, 0]
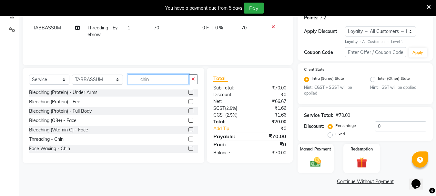
type input "chin"
click at [189, 148] on label at bounding box center [191, 148] width 5 height 5
click at [189, 148] on input "checkbox" at bounding box center [191, 149] width 4 height 4
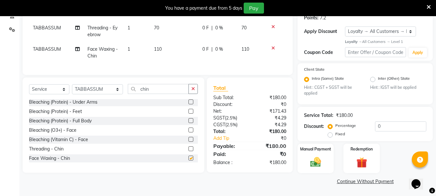
checkbox input "false"
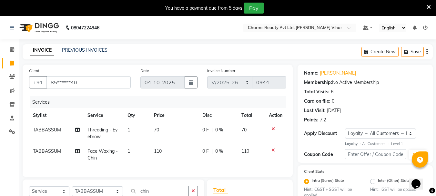
scroll to position [102, 0]
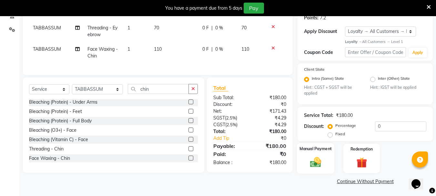
click at [319, 147] on label "Manual Payment" at bounding box center [316, 149] width 32 height 6
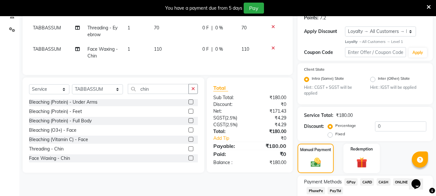
scroll to position [143, 0]
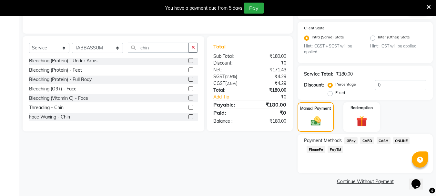
click at [382, 143] on span "CASH" at bounding box center [384, 140] width 14 height 7
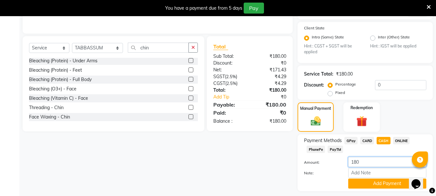
click at [359, 161] on input "180" at bounding box center [387, 162] width 78 height 10
type input "190"
click at [367, 183] on button "Add Payment" at bounding box center [387, 184] width 78 height 10
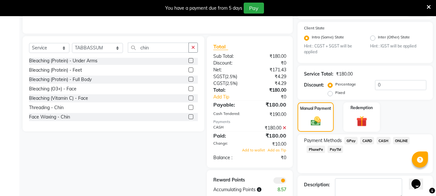
scroll to position [180, 0]
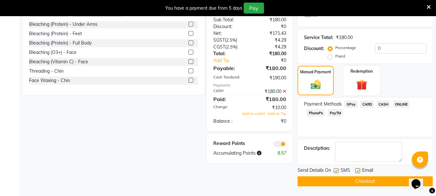
click at [380, 179] on button "Checkout" at bounding box center [365, 181] width 135 height 10
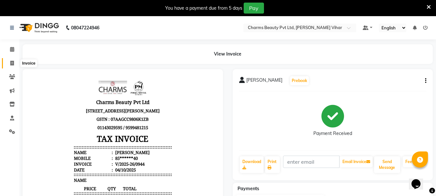
click at [14, 60] on span at bounding box center [11, 63] width 11 height 7
select select "service"
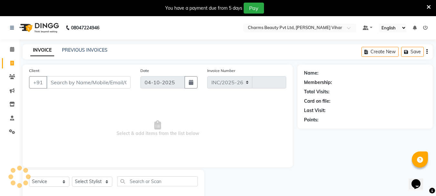
select select "868"
type input "0945"
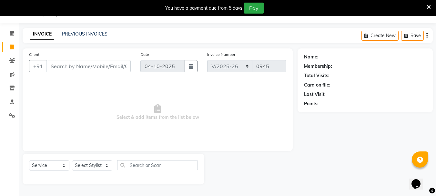
click at [65, 64] on input "Client" at bounding box center [88, 66] width 84 height 12
click at [59, 53] on div "Client +91" at bounding box center [79, 64] width 111 height 26
click at [73, 64] on input "Client" at bounding box center [88, 66] width 84 height 12
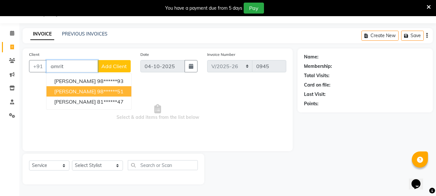
click at [67, 88] on span "[PERSON_NAME]" at bounding box center [75, 91] width 42 height 6
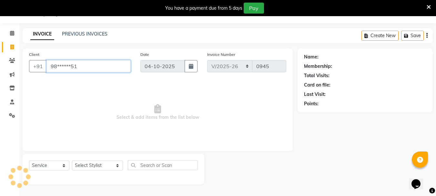
type input "98******51"
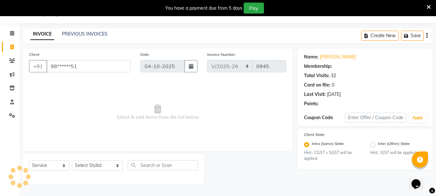
select select "1: Object"
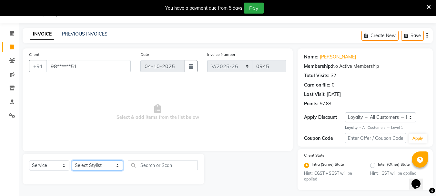
click at [89, 162] on select "Select Stylist AARTI [PERSON_NAME] [PERSON_NAME] BEAUTY PVT LTD [PERSON_NAME] V…" at bounding box center [97, 165] width 51 height 10
select select "31907"
click at [72, 160] on select "Select Stylist AARTI [PERSON_NAME] [PERSON_NAME] BEAUTY PVT LTD [PERSON_NAME] V…" at bounding box center [97, 165] width 51 height 10
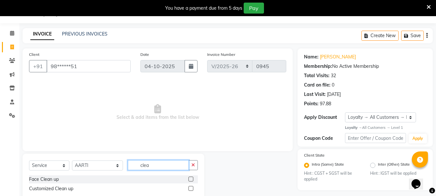
type input "clea"
click at [190, 181] on label at bounding box center [191, 179] width 5 height 5
click at [190, 181] on input "checkbox" at bounding box center [191, 179] width 4 height 4
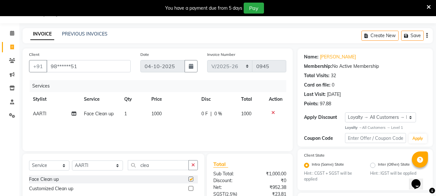
checkbox input "false"
click at [154, 112] on span "1000" at bounding box center [156, 114] width 10 height 6
click at [148, 112] on td "1" at bounding box center [133, 114] width 27 height 15
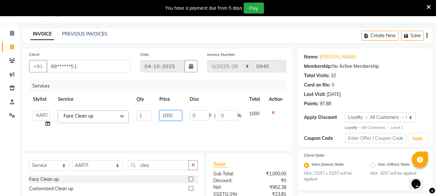
click at [168, 115] on input "1000" at bounding box center [171, 115] width 22 height 10
type input "2000"
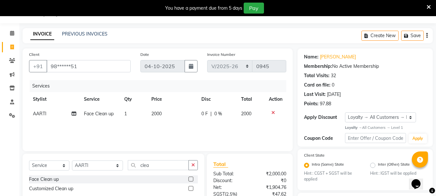
click at [172, 130] on div "Services Stylist Service Qty Price Disc Total Action AARTI Face Clean up 1 2000…" at bounding box center [157, 112] width 257 height 65
click at [158, 164] on input "clea" at bounding box center [158, 165] width 61 height 10
type input "c"
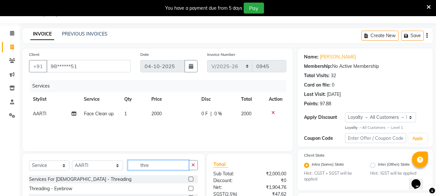
type input "thre"
click at [189, 188] on label at bounding box center [191, 188] width 5 height 5
click at [189, 188] on input "checkbox" at bounding box center [191, 189] width 4 height 4
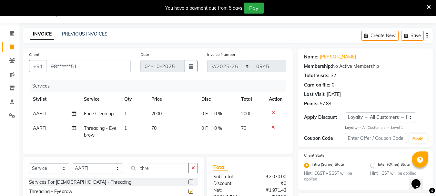
checkbox input "false"
click at [170, 172] on input "thre" at bounding box center [158, 168] width 61 height 10
type input "t"
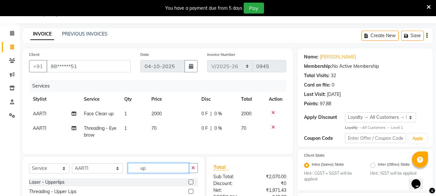
type input "u"
type input "fore"
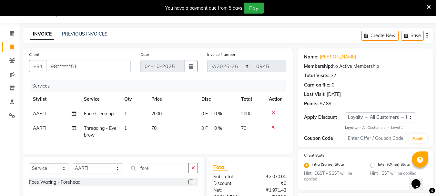
click at [190, 184] on label at bounding box center [191, 182] width 5 height 5
click at [190, 184] on input "checkbox" at bounding box center [191, 182] width 4 height 4
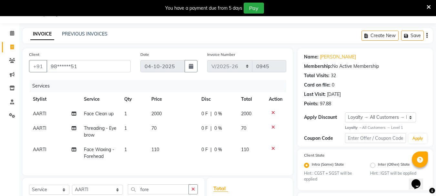
checkbox input "false"
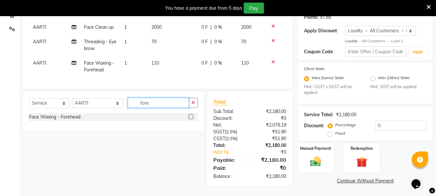
click at [149, 103] on input "fore" at bounding box center [158, 103] width 61 height 10
type input "f"
type input "upp"
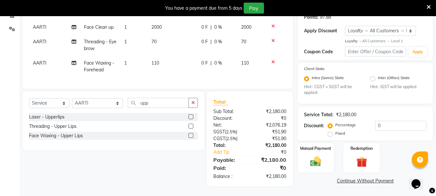
click at [189, 125] on label at bounding box center [191, 126] width 5 height 5
click at [189, 125] on input "checkbox" at bounding box center [191, 126] width 4 height 4
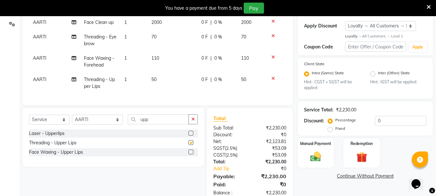
checkbox input "false"
click at [191, 154] on label at bounding box center [191, 151] width 5 height 5
click at [191, 154] on input "checkbox" at bounding box center [191, 152] width 4 height 4
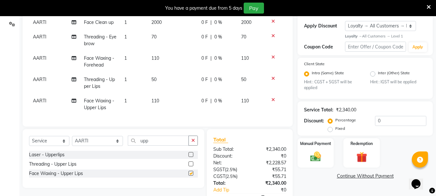
checkbox input "false"
click at [272, 56] on icon at bounding box center [274, 57] width 4 height 5
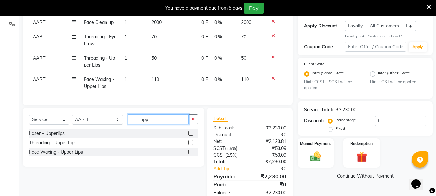
click at [147, 124] on input "upp" at bounding box center [158, 119] width 61 height 10
type input "u"
type input "nose"
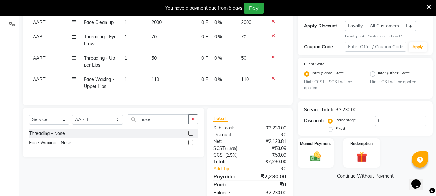
click at [189, 145] on label at bounding box center [191, 142] width 5 height 5
click at [189, 145] on input "checkbox" at bounding box center [191, 143] width 4 height 4
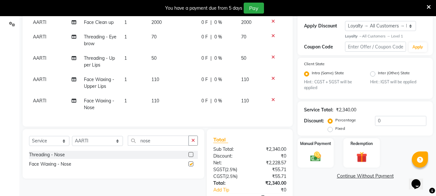
checkbox input "false"
click at [174, 146] on input "nose" at bounding box center [158, 141] width 61 height 10
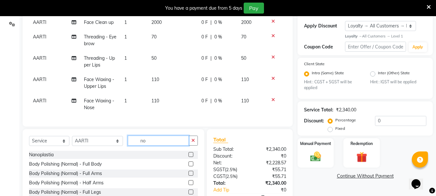
type input "n"
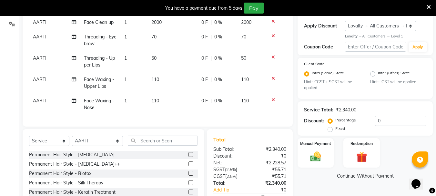
click at [159, 101] on span "110" at bounding box center [155, 101] width 8 height 6
click at [159, 101] on td "110" at bounding box center [173, 104] width 50 height 21
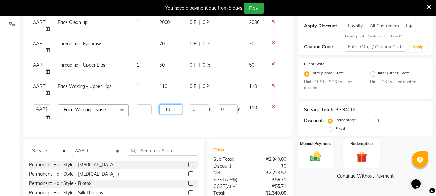
click at [176, 108] on input "110" at bounding box center [171, 109] width 22 height 10
type input "1"
type input "120"
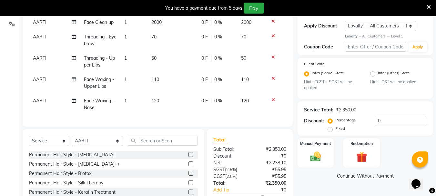
click at [176, 120] on div "Services Stylist Service Qty Price Disc Total Action AARTI Face Clean up 1 2000…" at bounding box center [157, 54] width 257 height 131
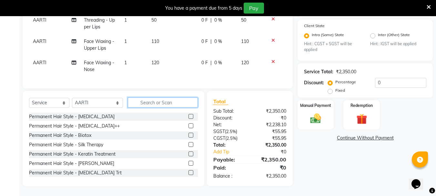
click at [161, 106] on input "text" at bounding box center [163, 103] width 70 height 10
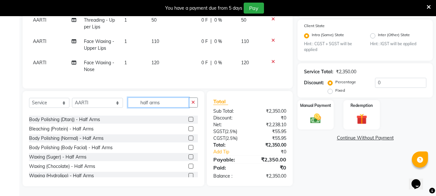
scroll to position [29, 0]
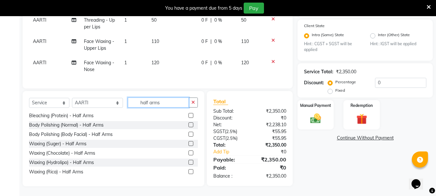
type input "half arms"
click at [189, 172] on label at bounding box center [191, 171] width 5 height 5
click at [189, 172] on input "checkbox" at bounding box center [191, 172] width 4 height 4
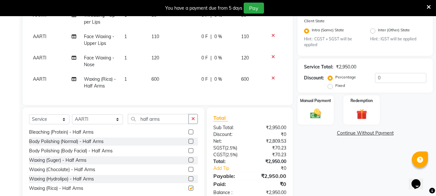
checkbox input "false"
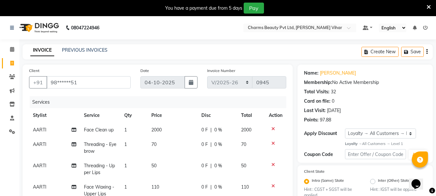
scroll to position [171, 0]
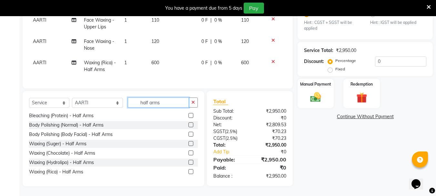
click at [171, 101] on input "half arms" at bounding box center [158, 103] width 61 height 10
type input "h"
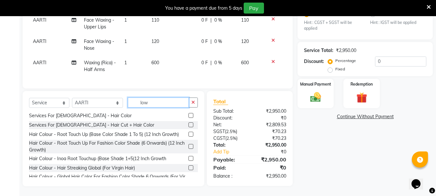
scroll to position [0, 0]
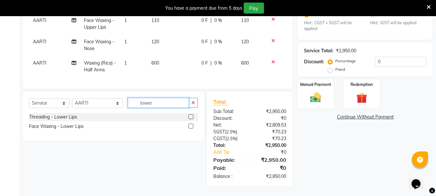
type input "lower"
click at [191, 127] on label at bounding box center [191, 126] width 5 height 5
click at [191, 127] on input "checkbox" at bounding box center [191, 126] width 4 height 4
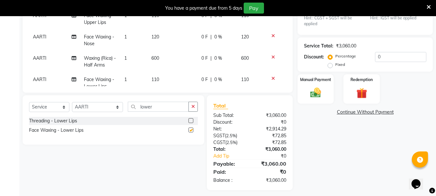
checkbox input "false"
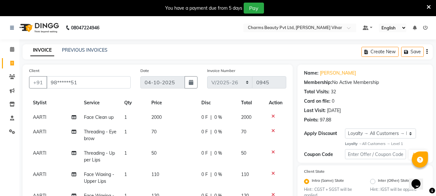
scroll to position [171, 0]
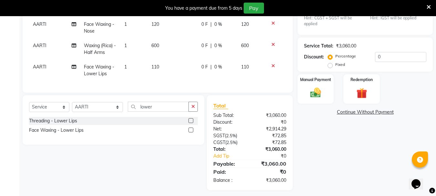
click at [280, 72] on td at bounding box center [275, 70] width 21 height 21
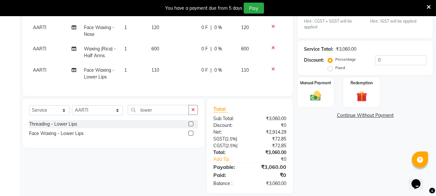
scroll to position [171, 0]
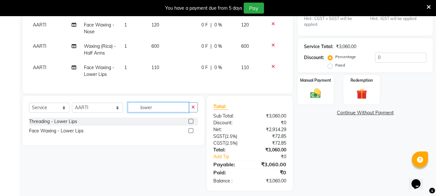
click at [174, 107] on input "lower" at bounding box center [158, 107] width 61 height 10
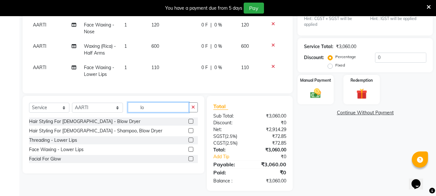
type input "l"
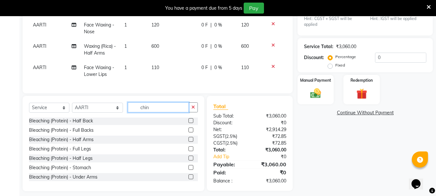
scroll to position [170, 0]
type input "chin"
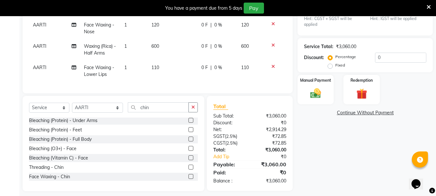
click at [189, 178] on label at bounding box center [191, 176] width 5 height 5
click at [189, 178] on input "checkbox" at bounding box center [191, 177] width 4 height 4
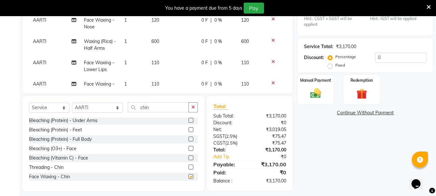
checkbox input "false"
click at [318, 84] on div "Manual Payment" at bounding box center [316, 89] width 38 height 31
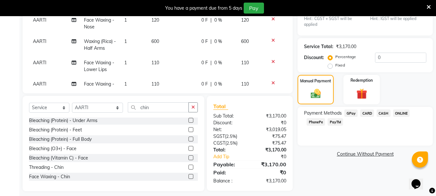
click at [379, 112] on span "CASH" at bounding box center [384, 112] width 14 height 7
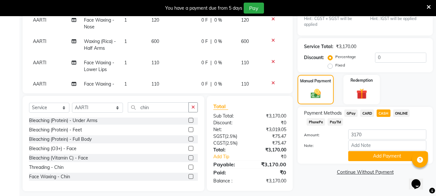
click at [386, 161] on div "Payment Methods GPay CARD CASH ONLINE PhonePe PayTM Amount: 3170 Note: Add Paym…" at bounding box center [365, 135] width 135 height 57
click at [385, 159] on button "Add Payment" at bounding box center [387, 156] width 78 height 10
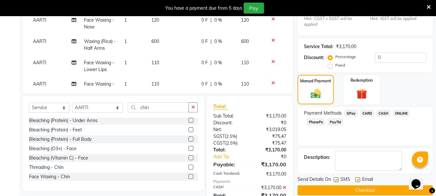
click at [390, 184] on div "Send Details On SMS Email" at bounding box center [365, 180] width 135 height 8
click at [390, 193] on button "Checkout" at bounding box center [365, 190] width 135 height 10
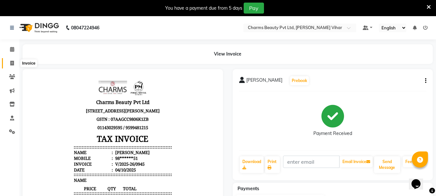
click at [9, 60] on span at bounding box center [11, 63] width 11 height 7
select select "service"
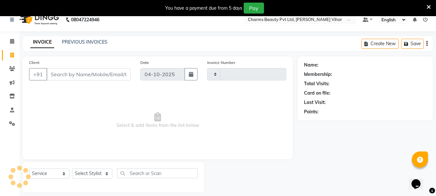
type input "0946"
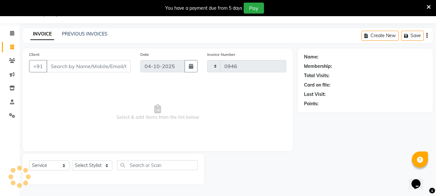
select select "868"
click at [12, 33] on icon at bounding box center [12, 33] width 4 height 5
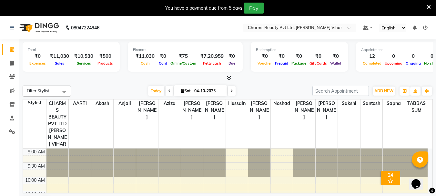
click at [401, 25] on select "English ENGLISH Español العربية मराठी हिंदी ગુજરાતી தமிழ் 中文" at bounding box center [392, 28] width 27 height 9
click at [14, 47] on icon at bounding box center [12, 49] width 4 height 5
click at [9, 67] on link "Invoice" at bounding box center [9, 63] width 15 height 11
select select "868"
select select "service"
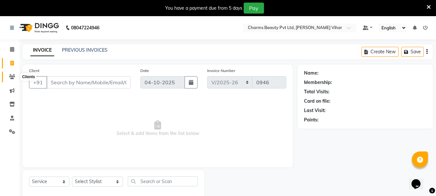
click at [11, 74] on icon at bounding box center [12, 76] width 6 height 5
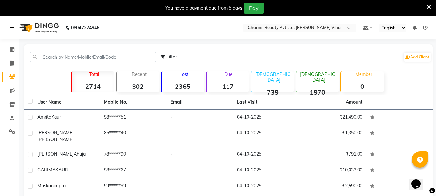
click at [15, 24] on link at bounding box center [13, 28] width 6 height 18
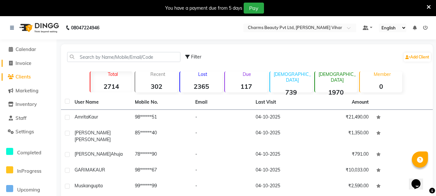
click at [14, 63] on span at bounding box center [11, 63] width 10 height 7
select select "service"
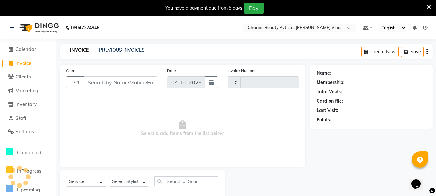
scroll to position [16, 0]
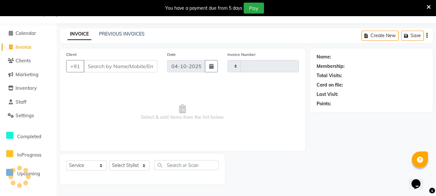
type input "0946"
select select "868"
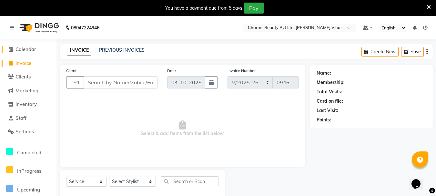
click at [9, 51] on icon at bounding box center [11, 49] width 4 height 5
